Goal: Task Accomplishment & Management: Use online tool/utility

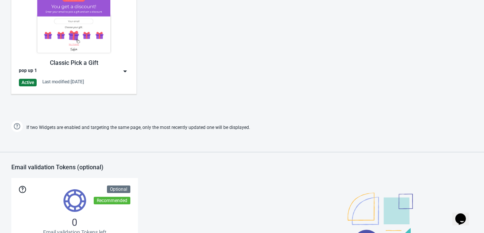
scroll to position [428, 0]
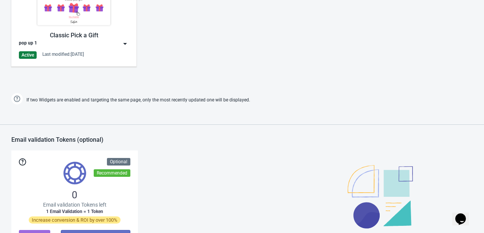
click at [126, 40] on img at bounding box center [125, 44] width 8 height 8
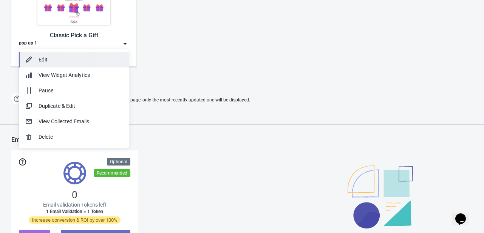
click at [65, 59] on div "Edit" at bounding box center [81, 60] width 84 height 8
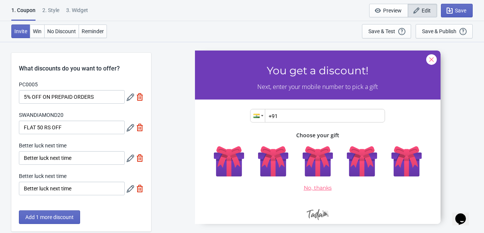
click at [284, 114] on div at bounding box center [317, 137] width 245 height 174
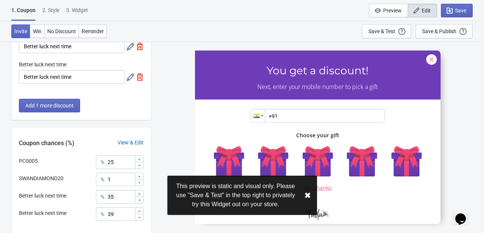
scroll to position [151, 0]
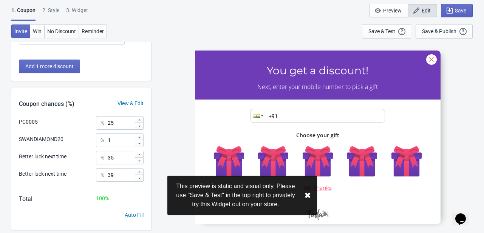
click at [304, 196] on button "✖︎" at bounding box center [307, 195] width 7 height 9
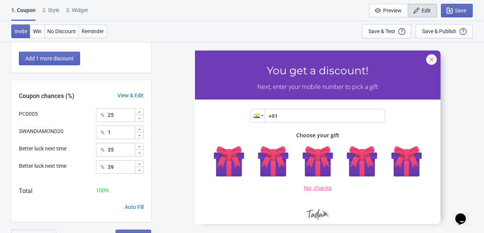
scroll to position [169, 0]
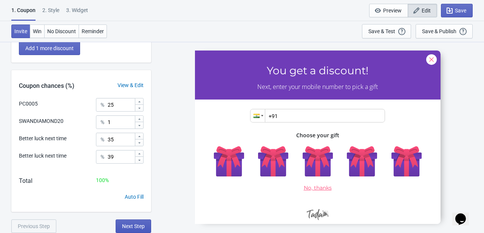
click at [130, 224] on span "Next Step" at bounding box center [133, 227] width 23 height 6
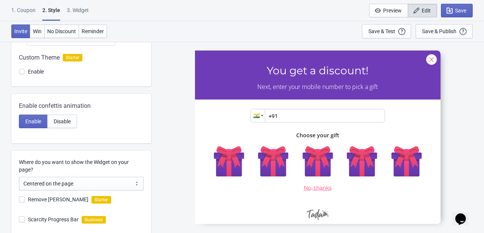
scroll to position [126, 0]
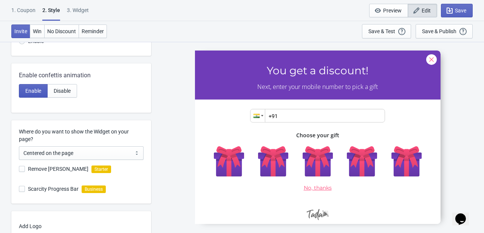
click at [35, 88] on span "Enable" at bounding box center [33, 91] width 16 height 6
radio input "true"
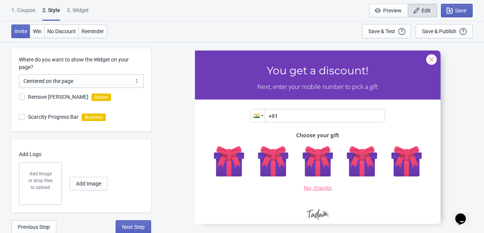
scroll to position [199, 0]
click at [127, 225] on span "Next Step" at bounding box center [133, 227] width 23 height 6
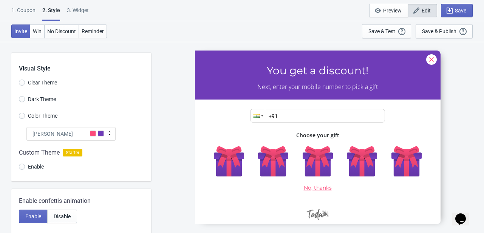
select select "once"
select select "1"
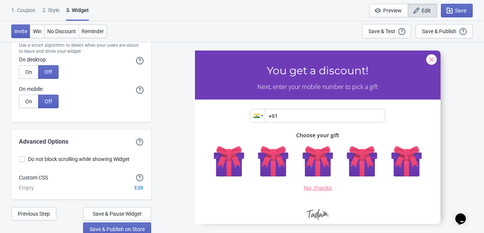
scroll to position [2130, 0]
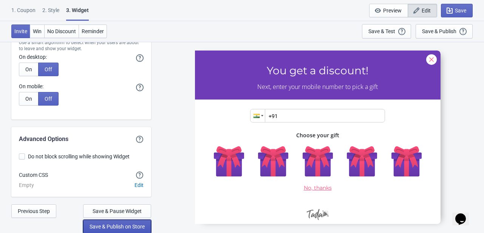
click at [117, 227] on span "Save & Publish on Store" at bounding box center [117, 227] width 55 height 6
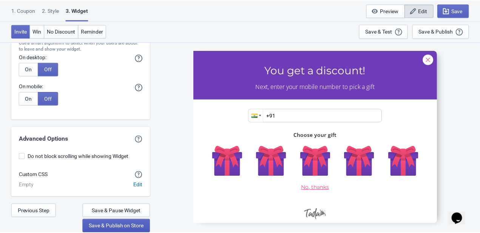
scroll to position [8, 0]
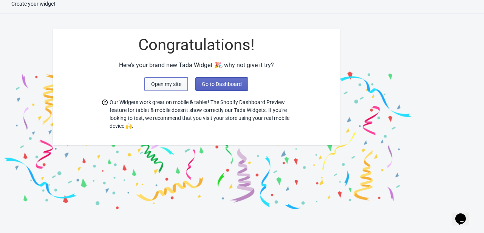
click at [154, 85] on span "Open my site" at bounding box center [166, 84] width 30 height 6
click at [212, 85] on span "Go to Dashboard" at bounding box center [222, 84] width 40 height 6
